Goal: Task Accomplishment & Management: Manage account settings

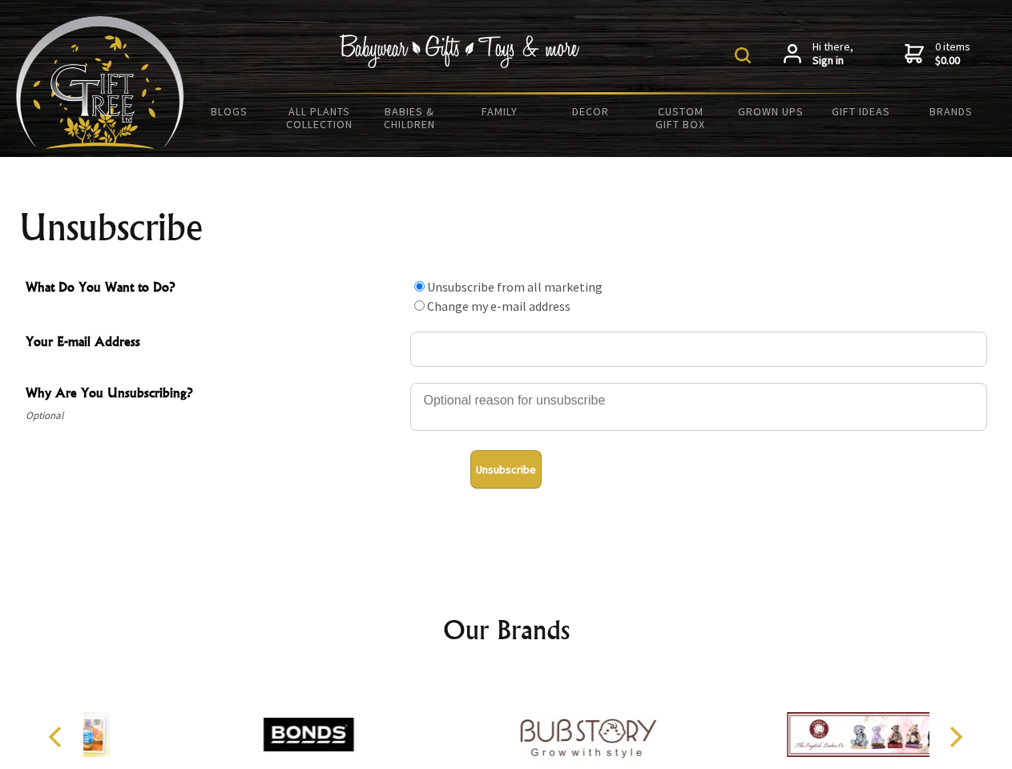
click at [745, 55] on img at bounding box center [743, 55] width 16 height 16
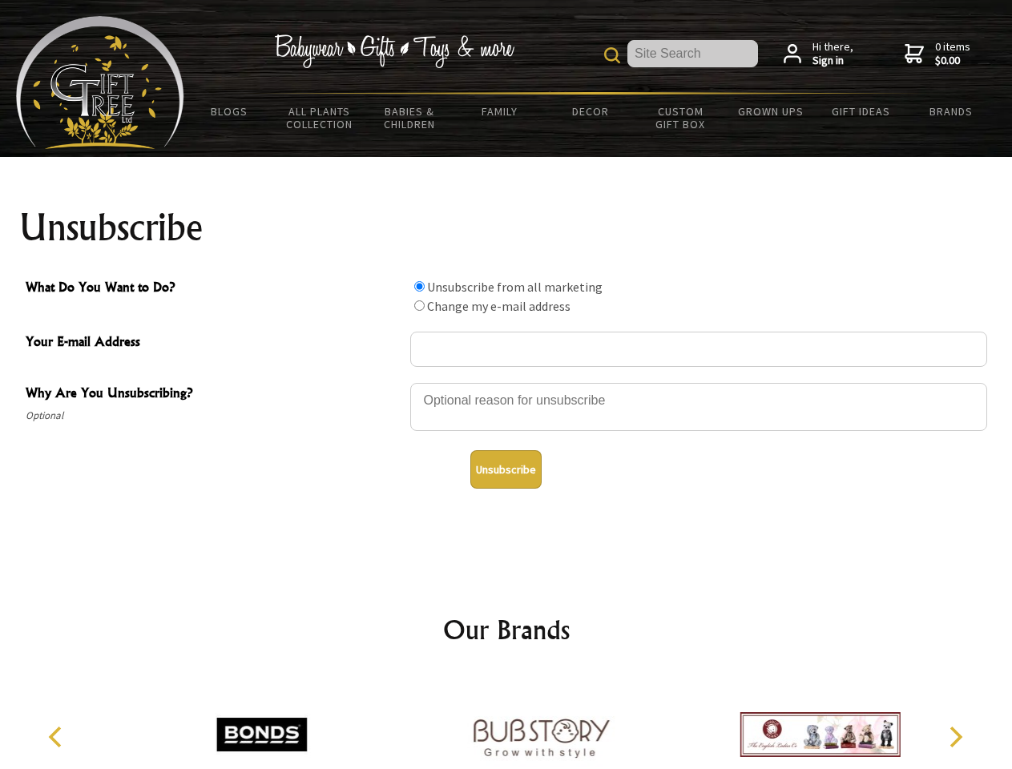
click at [506, 382] on div at bounding box center [698, 409] width 577 height 56
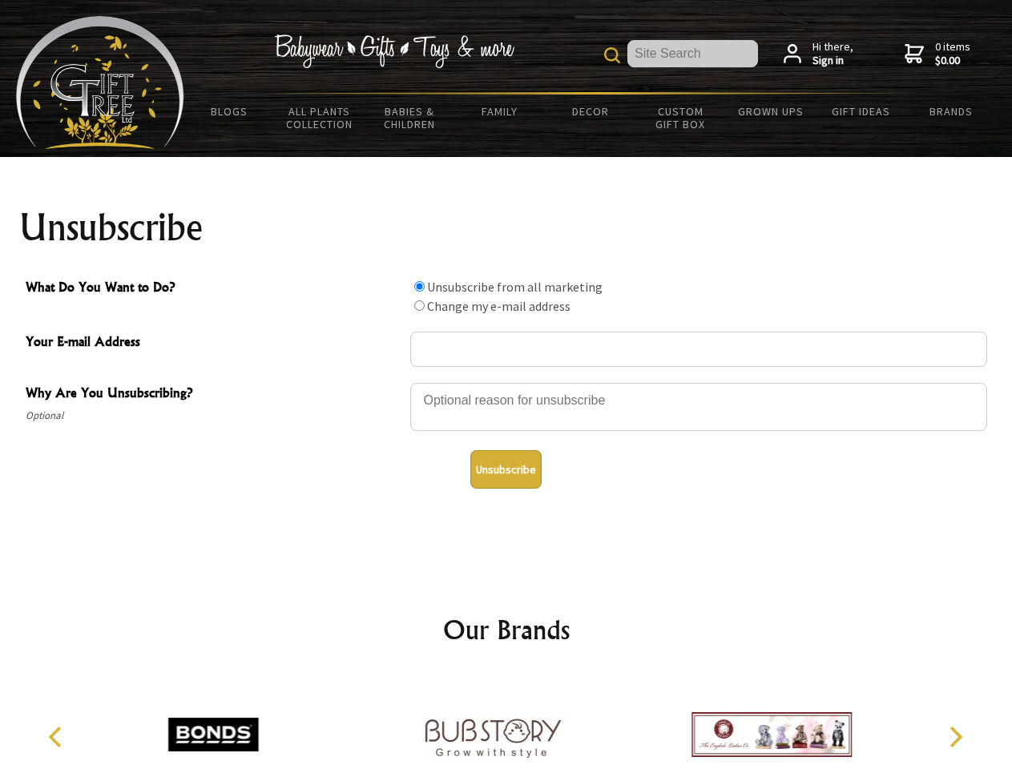
click at [419, 286] on input "What Do You Want to Do?" at bounding box center [419, 286] width 10 height 10
click at [419, 305] on input "What Do You Want to Do?" at bounding box center [419, 305] width 10 height 10
radio input "true"
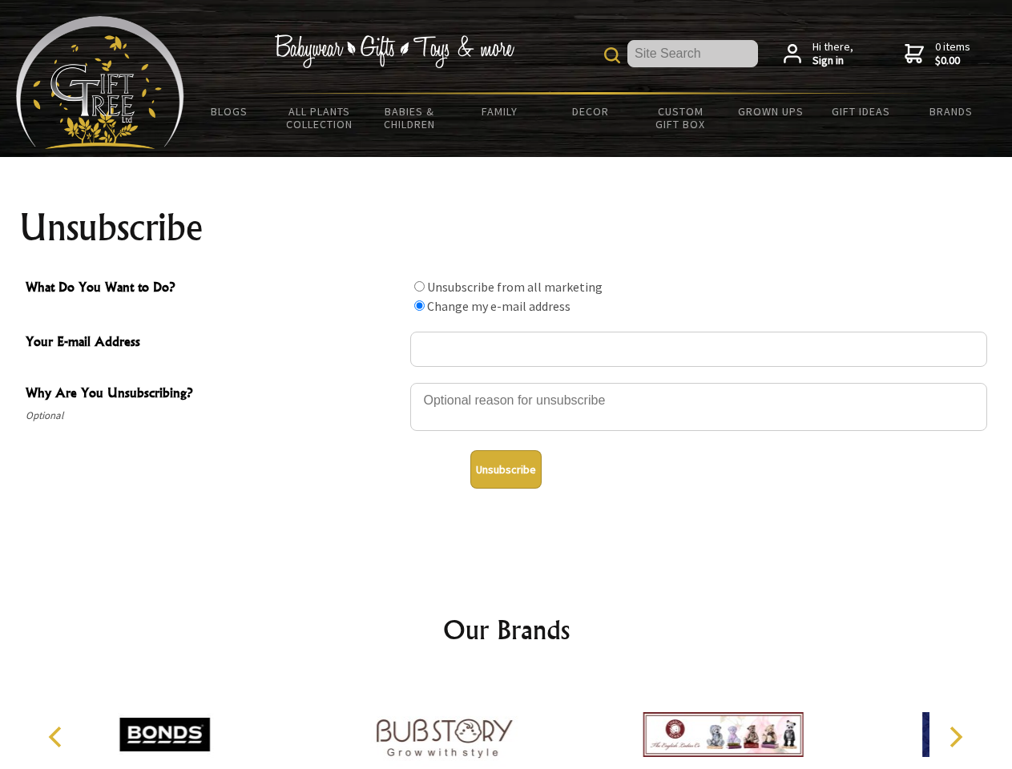
click at [505, 469] on button "Unsubscribe" at bounding box center [505, 469] width 71 height 38
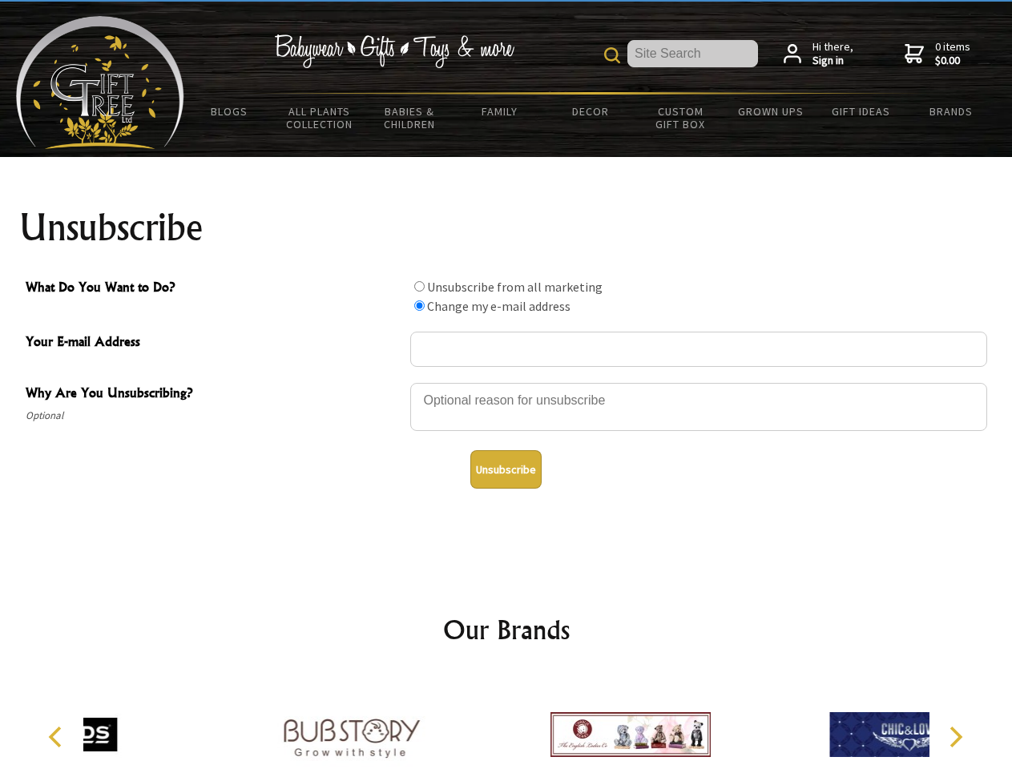
click at [506, 722] on div at bounding box center [630, 736] width 279 height 125
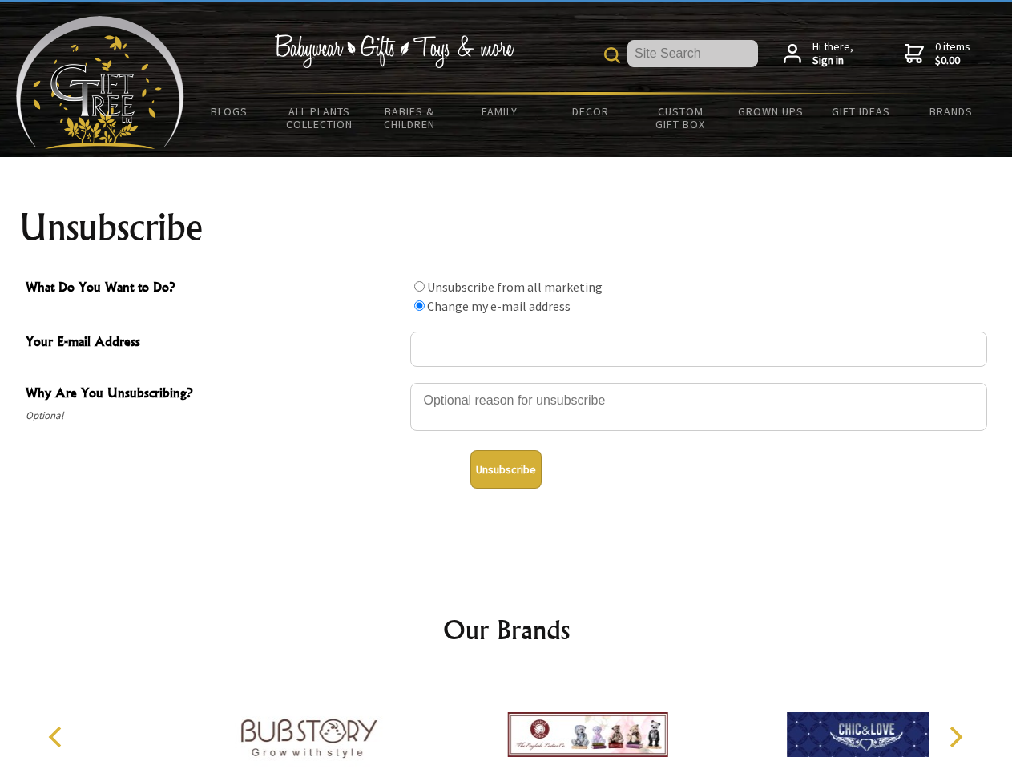
click at [58, 737] on icon "Previous" at bounding box center [56, 737] width 21 height 21
click at [955, 737] on icon "Next" at bounding box center [954, 737] width 21 height 21
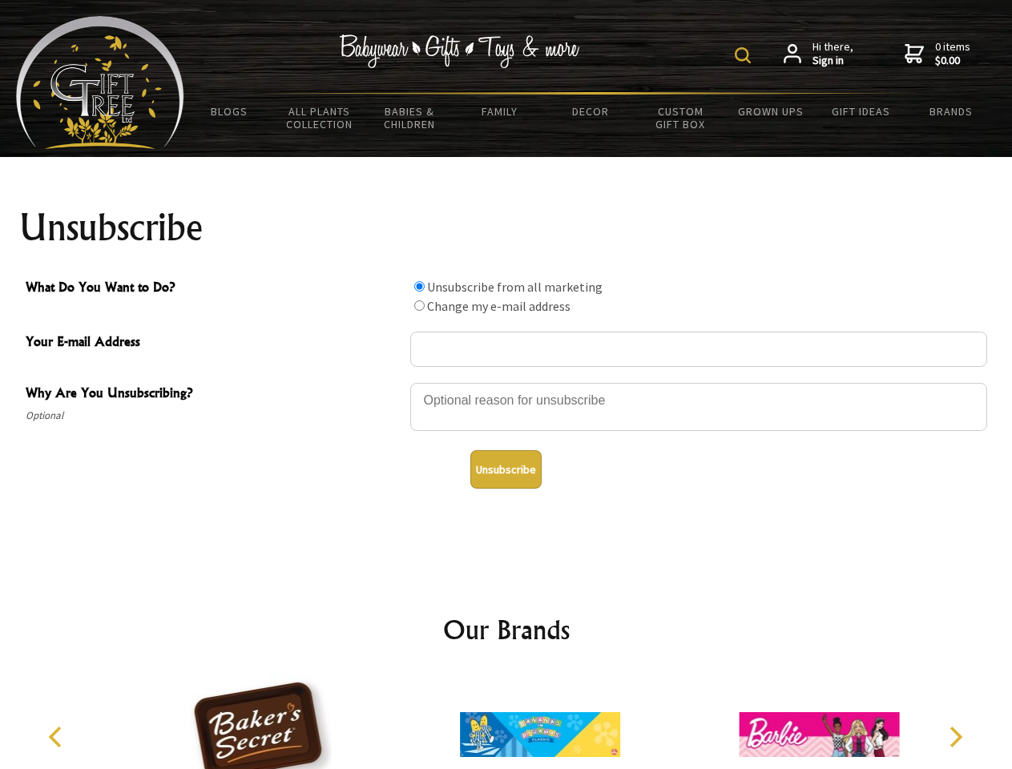
click at [745, 55] on img at bounding box center [743, 55] width 16 height 16
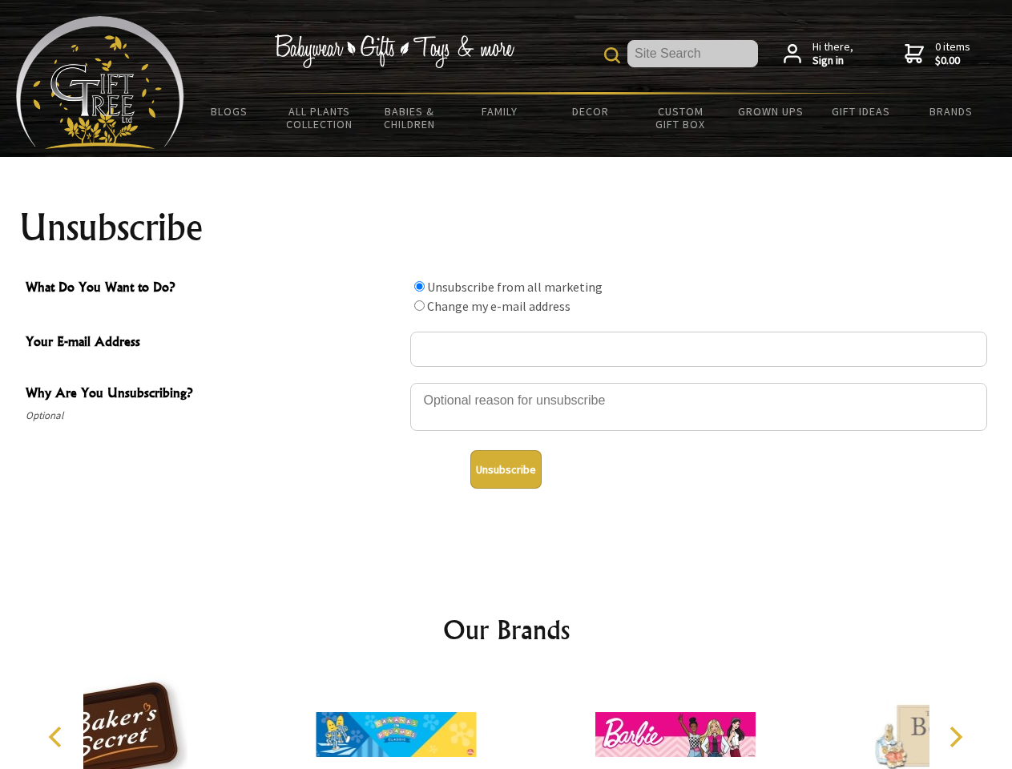
click at [506, 382] on div at bounding box center [698, 409] width 577 height 56
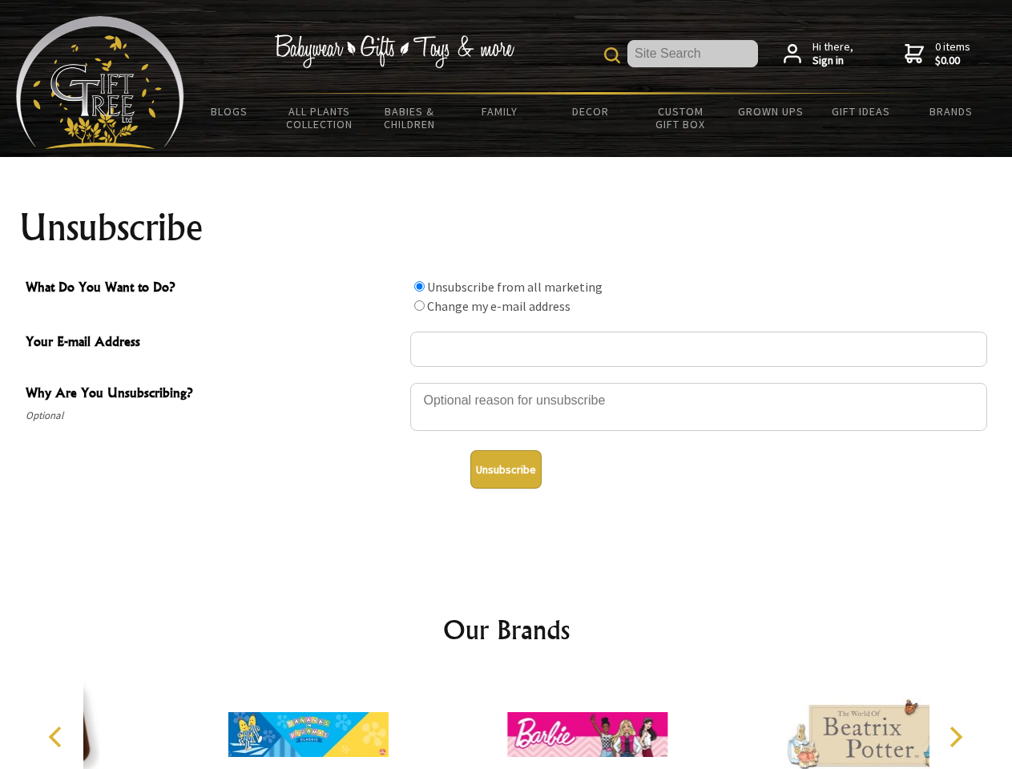
click at [419, 286] on input "What Do You Want to Do?" at bounding box center [419, 286] width 10 height 10
click at [419, 305] on input "What Do You Want to Do?" at bounding box center [419, 305] width 10 height 10
radio input "true"
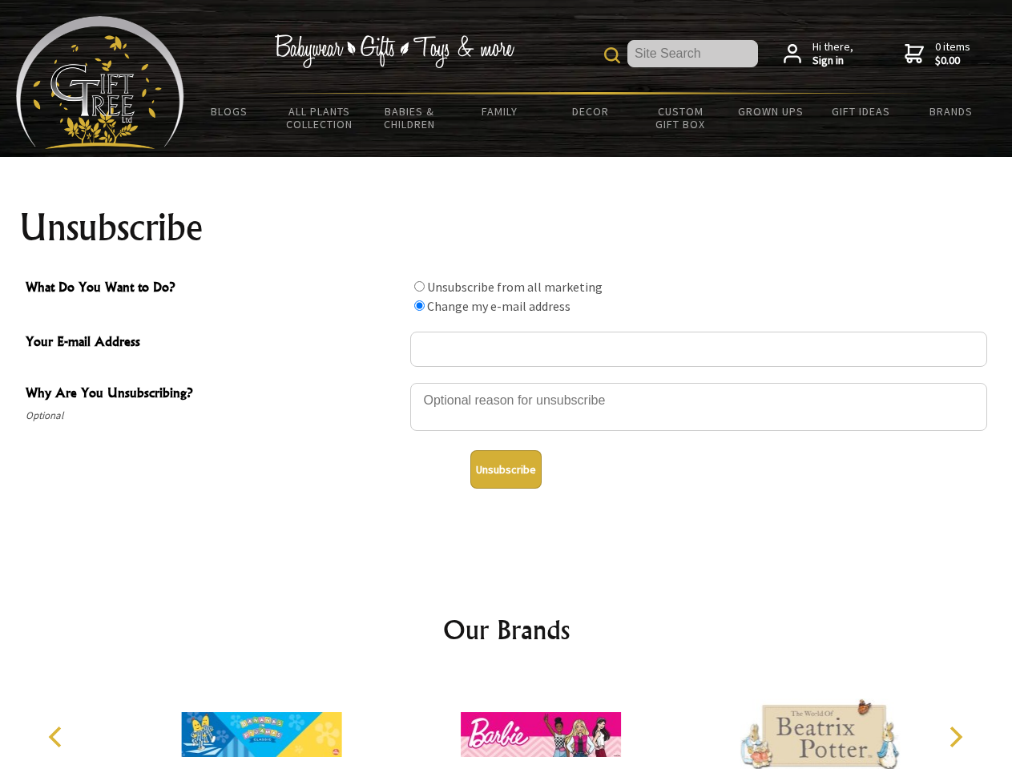
click at [505, 469] on button "Unsubscribe" at bounding box center [505, 469] width 71 height 38
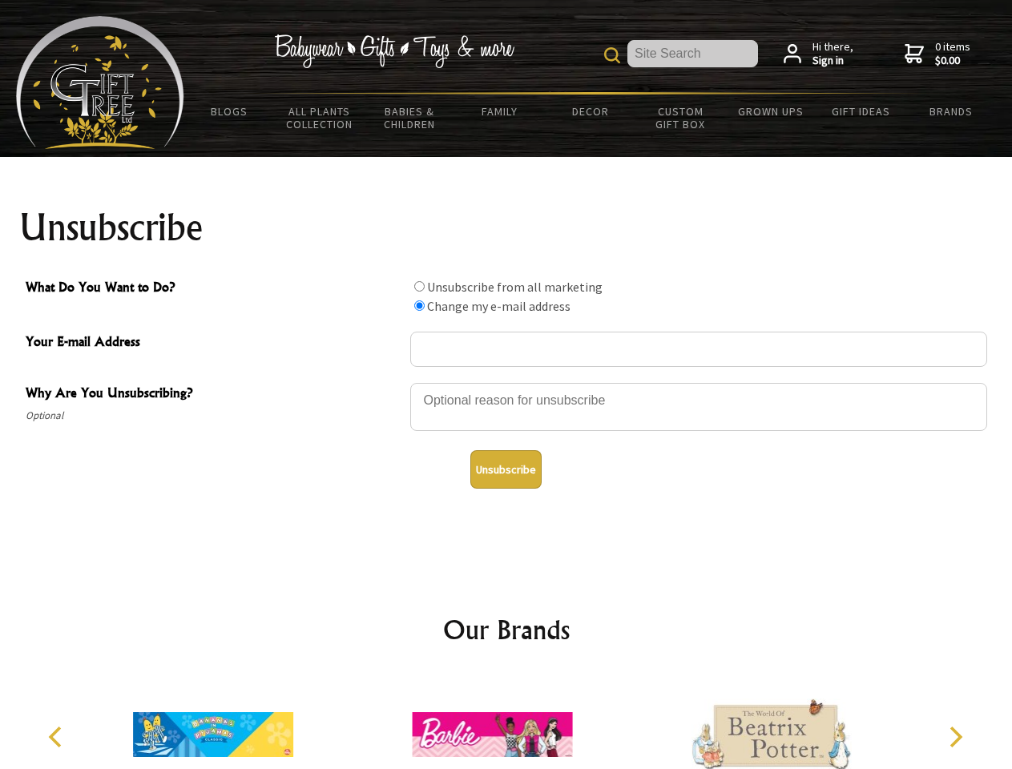
click at [58, 737] on icon "Previous" at bounding box center [56, 737] width 21 height 21
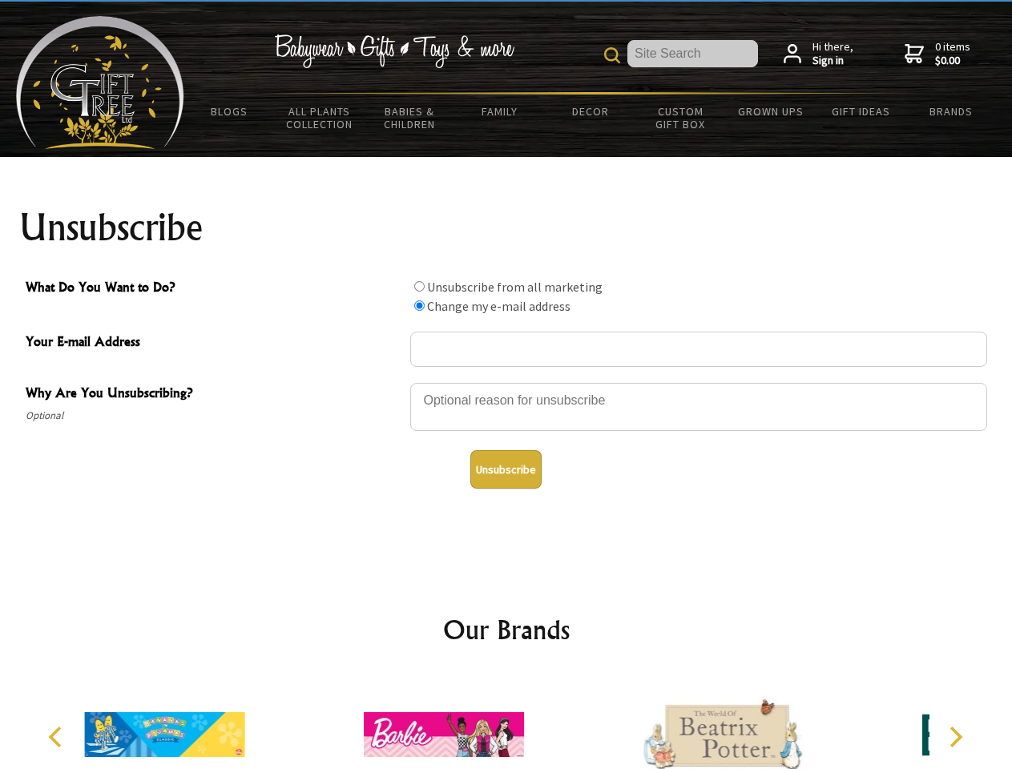
click at [955, 737] on icon "Next" at bounding box center [954, 737] width 21 height 21
